Goal: Check status: Check status

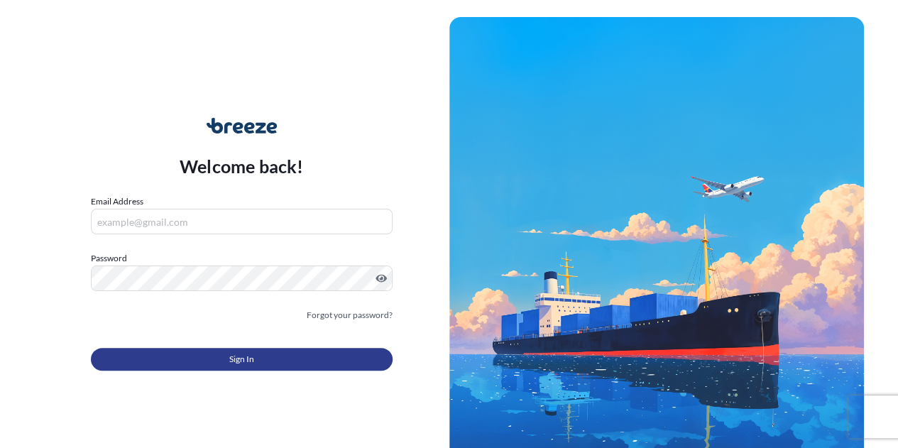
type input "[PERSON_NAME][EMAIL_ADDRESS][DOMAIN_NAME]"
click at [246, 351] on button "Sign In" at bounding box center [242, 359] width 302 height 23
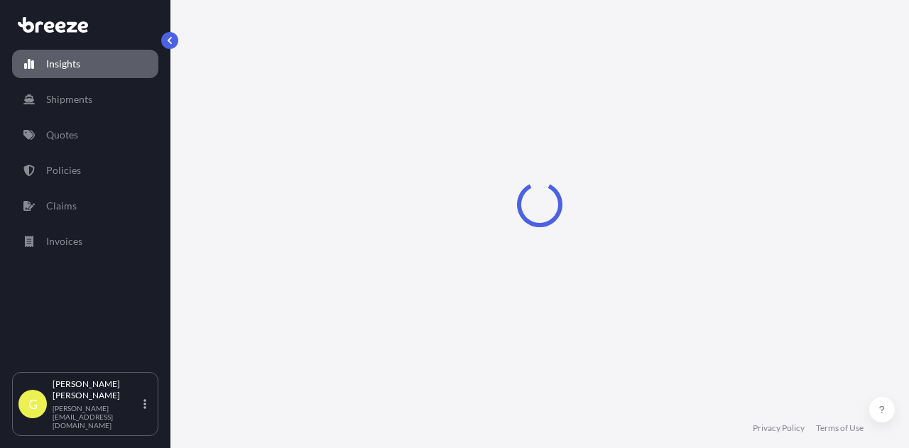
select select "2025"
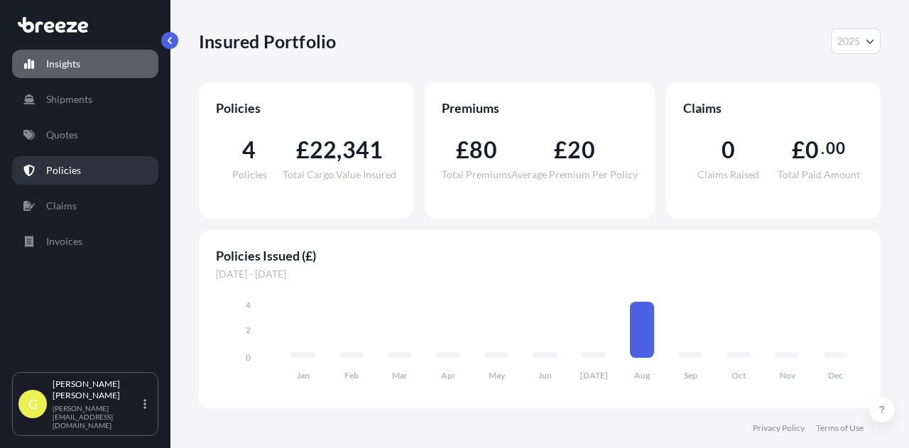
click at [80, 175] on link "Policies" at bounding box center [85, 170] width 146 height 28
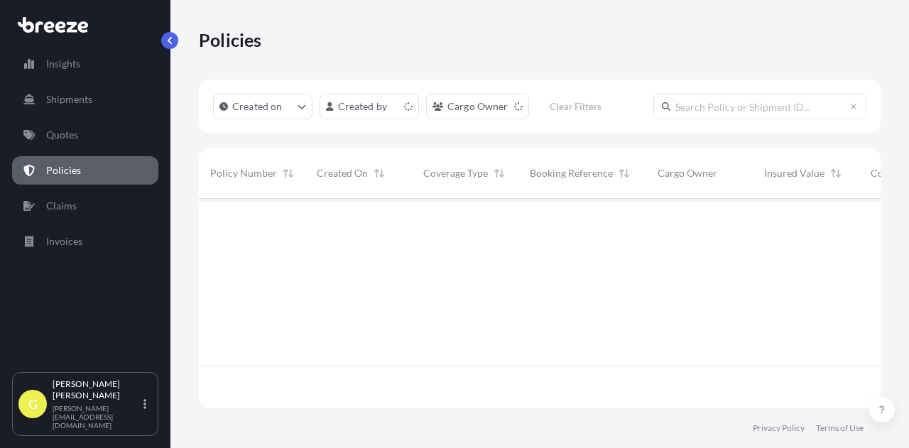
scroll to position [207, 670]
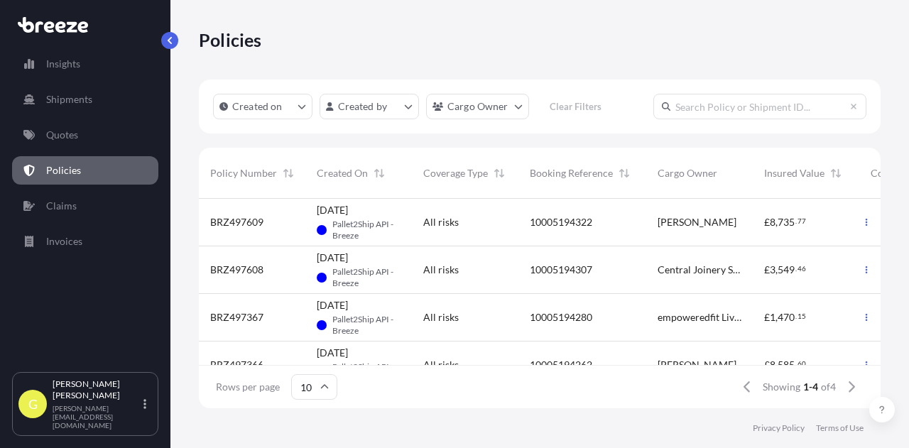
click at [535, 144] on div "Created on Created by Cargo Owner Clear Filters Policy Number Created On Covera…" at bounding box center [540, 244] width 682 height 329
click at [500, 137] on div "Created on Created by Cargo Owner Clear Filters Policy Number Created On Covera…" at bounding box center [540, 244] width 682 height 329
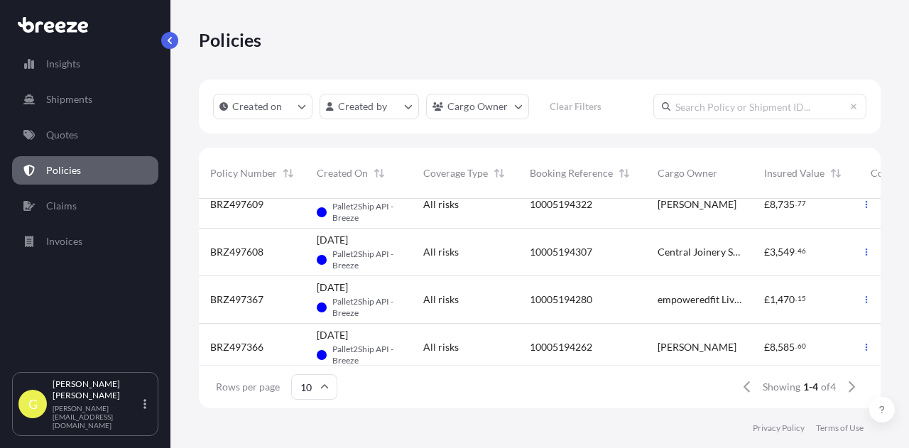
scroll to position [34, 0]
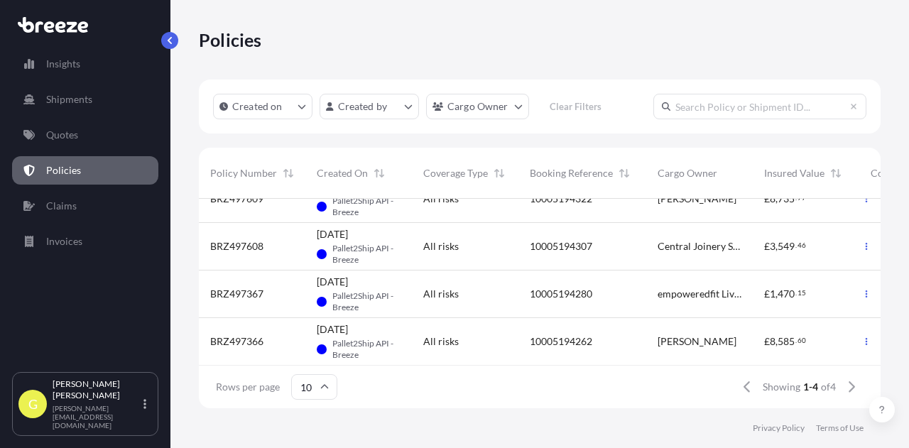
click at [189, 98] on div "Policies Created on Created by Cargo Owner Clear Filters Policy Number Created …" at bounding box center [539, 204] width 738 height 408
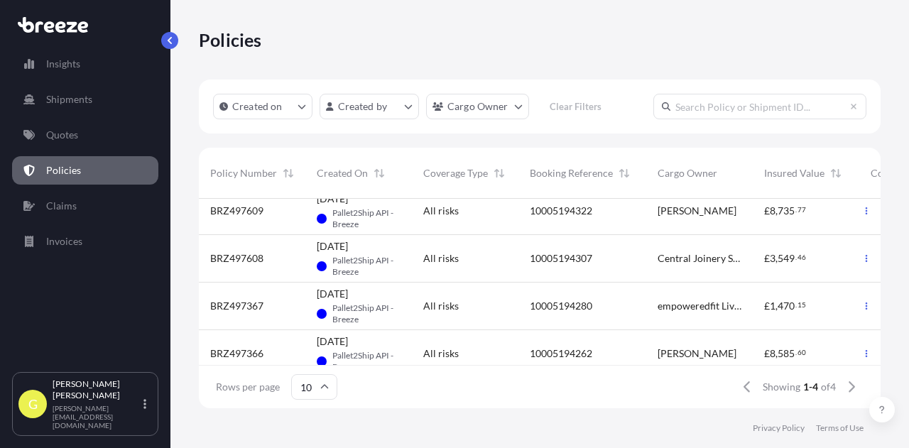
scroll to position [0, 0]
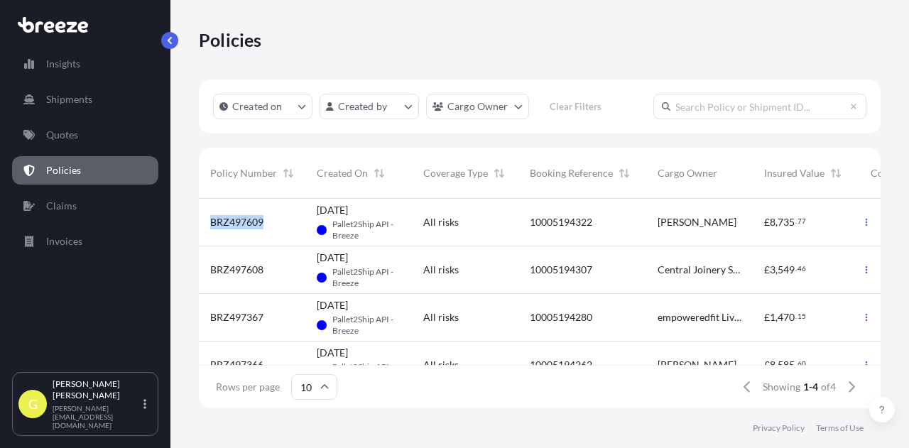
drag, startPoint x: 263, startPoint y: 220, endPoint x: 192, endPoint y: 222, distance: 70.3
click at [193, 222] on div "Policies Created on Created by Cargo Owner Clear Filters Policy Number Created …" at bounding box center [539, 204] width 738 height 408
copy span "BRZ497609"
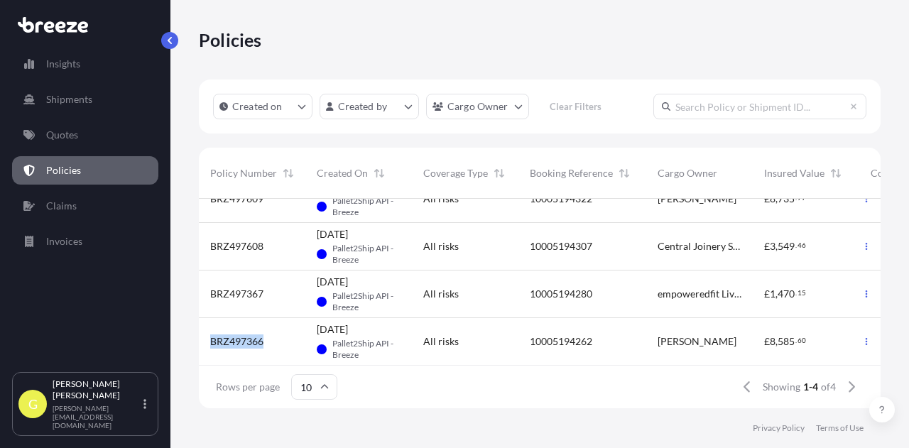
drag, startPoint x: 223, startPoint y: 328, endPoint x: 204, endPoint y: 327, distance: 18.5
click at [204, 327] on div "BRZ497366" at bounding box center [252, 342] width 106 height 48
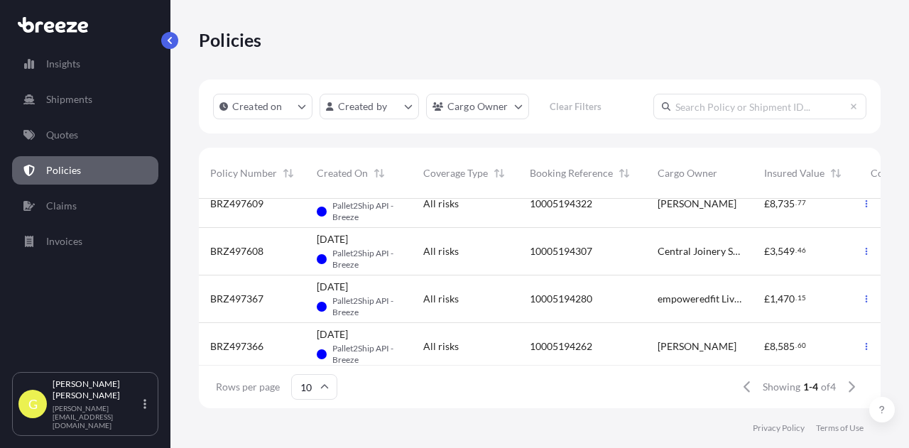
scroll to position [34, 0]
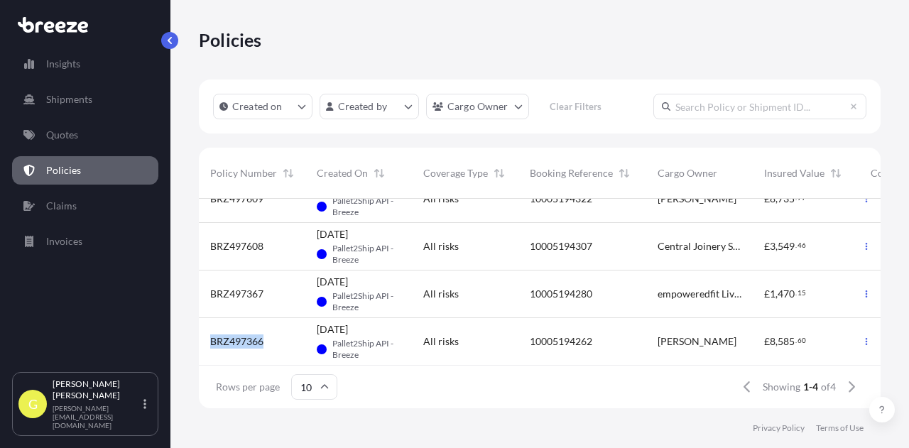
drag, startPoint x: 264, startPoint y: 330, endPoint x: 204, endPoint y: 332, distance: 59.7
click at [204, 332] on div "BRZ497366" at bounding box center [252, 342] width 106 height 48
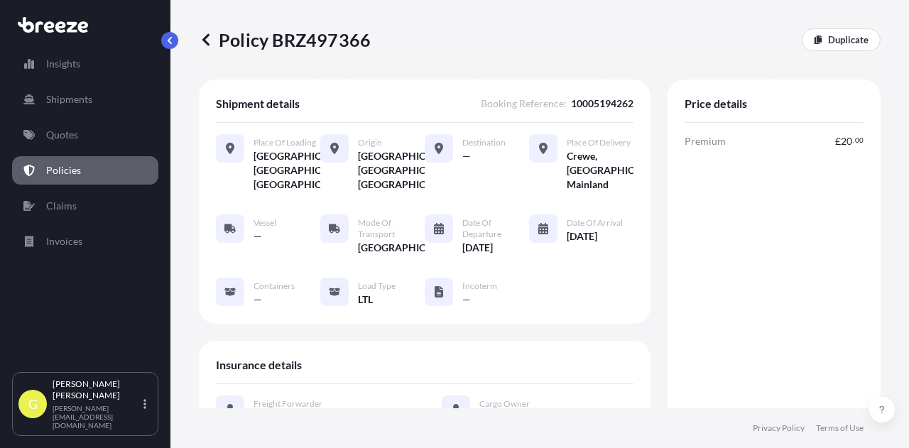
click at [328, 34] on p "Policy BRZ497366" at bounding box center [285, 39] width 172 height 23
copy p "BRZ497366"
